Goal: Book appointment/travel/reservation

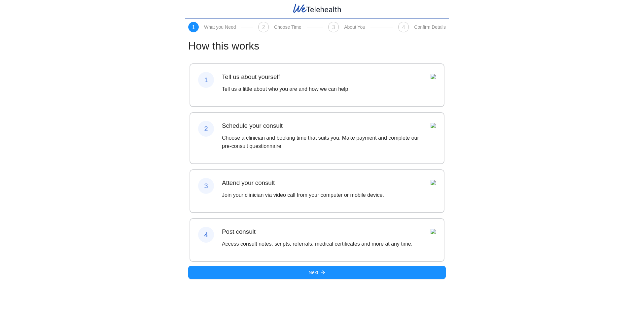
click at [306, 150] on p "Choose a clinician and booking time that suits you. Make payment and complete o…" at bounding box center [322, 142] width 201 height 17
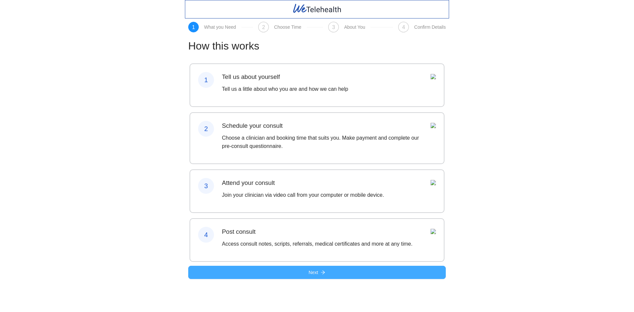
click at [271, 279] on button "Next" at bounding box center [316, 272] width 257 height 13
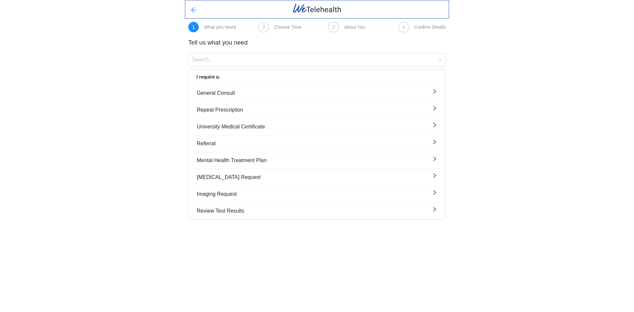
click at [268, 31] on div "2 Choose Time" at bounding box center [290, 27] width 65 height 11
click at [230, 96] on div "General Consult" at bounding box center [317, 93] width 240 height 8
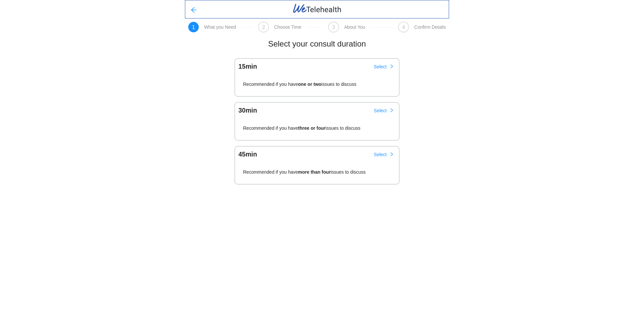
click at [281, 86] on span "Recommended if you have one or two issues to discuss" at bounding box center [299, 86] width 113 height 8
click at [388, 67] on button "Select" at bounding box center [383, 66] width 31 height 11
